Goal: Find specific page/section: Find specific page/section

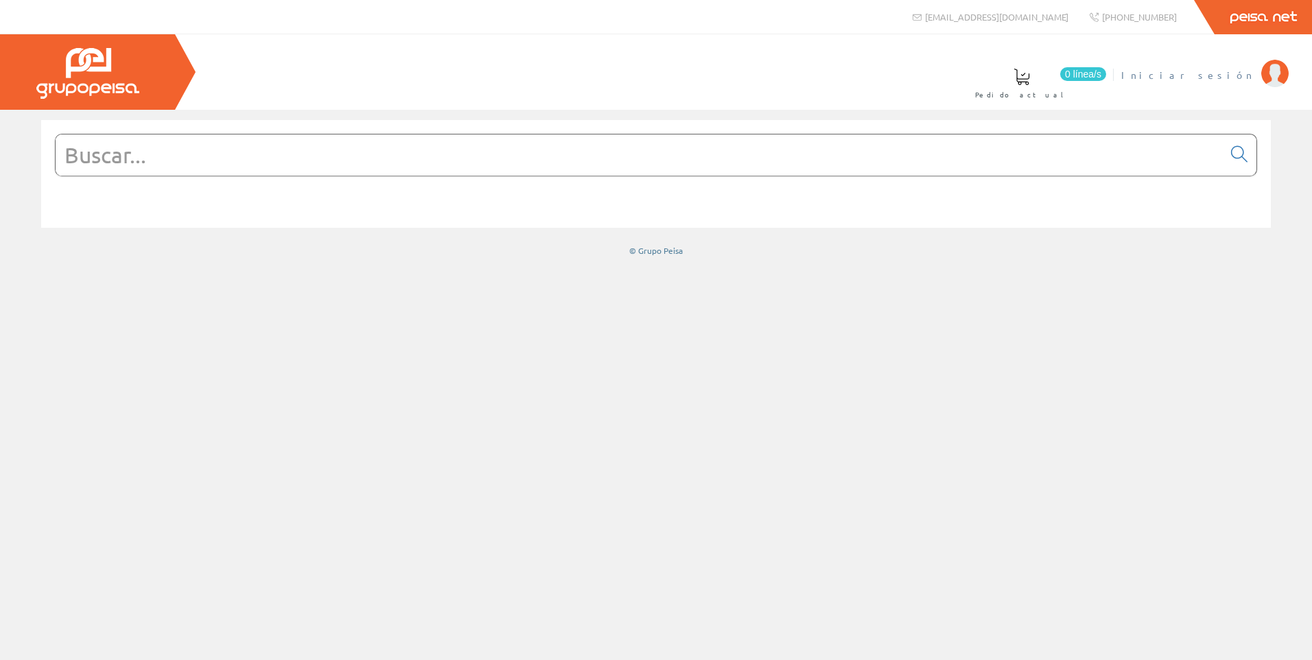
click at [1235, 69] on span "Iniciar sesión" at bounding box center [1187, 75] width 133 height 14
click at [602, 168] on input "text" at bounding box center [639, 154] width 1167 height 41
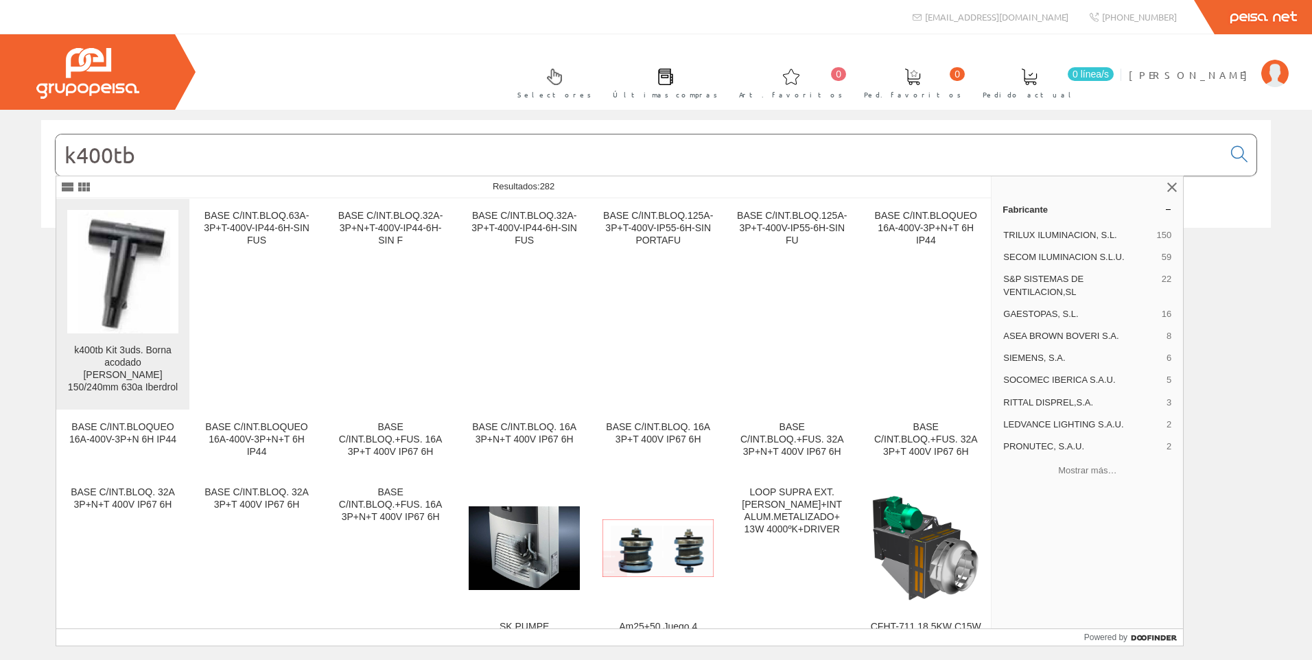
type input "k400tb"
click at [108, 313] on img at bounding box center [122, 271] width 95 height 123
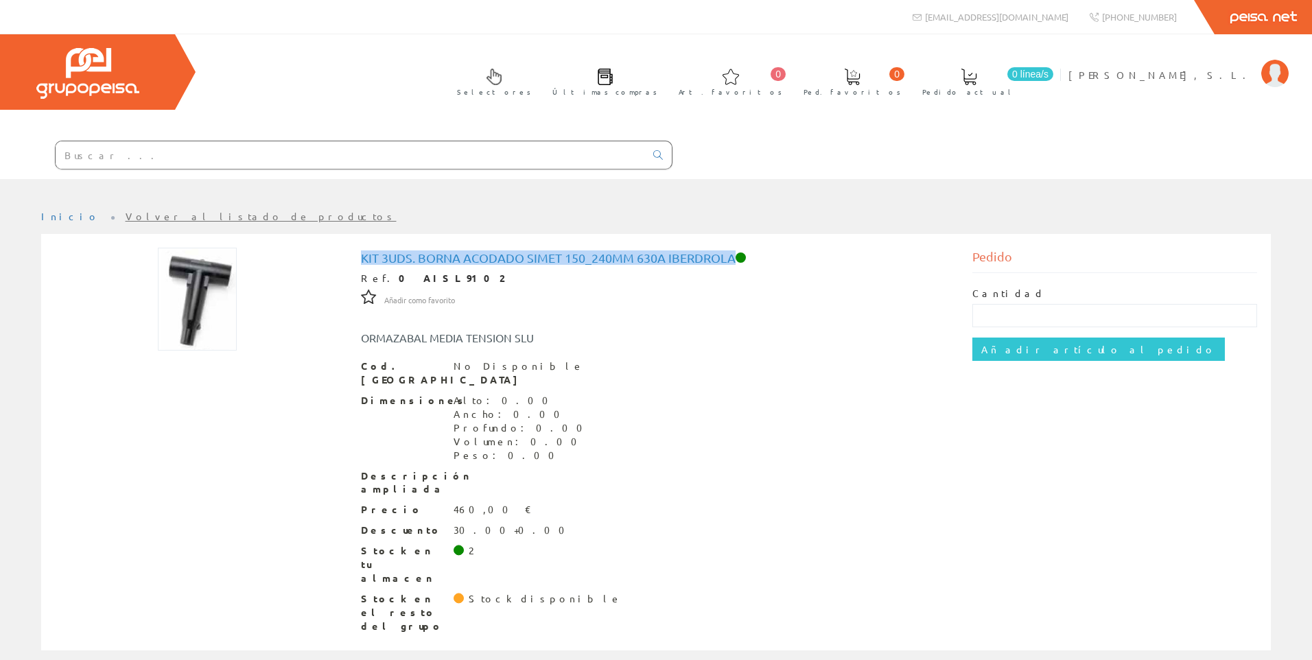
drag, startPoint x: 359, startPoint y: 256, endPoint x: 732, endPoint y: 259, distance: 372.5
click at [732, 259] on div "Kit 3uds. Borna acodado simet 150_240mm 630a Iberdrola Ref. 0 AISL9102 Añadir c…" at bounding box center [656, 444] width 611 height 392
copy h1 "Kit 3uds. Borna acodado simet 150_240mm 630a Iberdrola"
click at [102, 150] on input "text" at bounding box center [350, 154] width 589 height 27
